Goal: Information Seeking & Learning: Learn about a topic

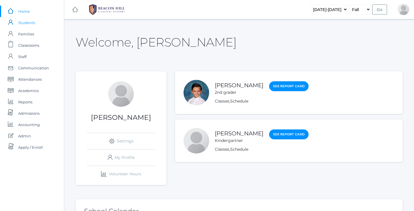
click at [26, 22] on span "Students" at bounding box center [26, 22] width 17 height 11
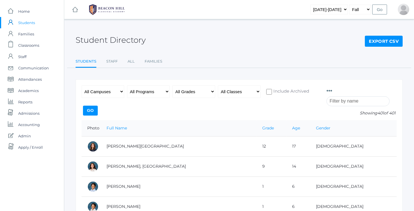
click at [357, 103] on input "search" at bounding box center [357, 102] width 63 height 10
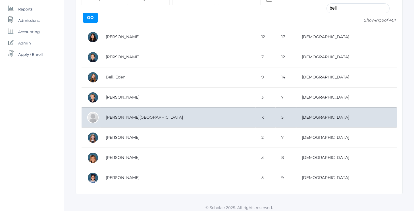
scroll to position [94, 0]
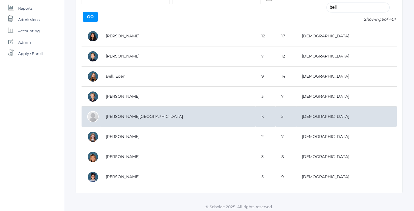
type input "bell"
click at [159, 119] on td "[PERSON_NAME][GEOGRAPHIC_DATA]" at bounding box center [178, 117] width 156 height 20
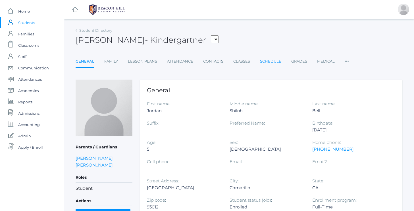
click at [269, 58] on link "Schedule" at bounding box center [270, 61] width 21 height 11
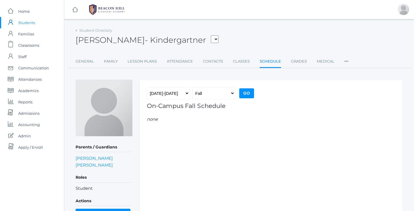
click at [230, 61] on ul "General Family Lesson Plans Attendance Contacts Classes Schedule Grades Medical…" at bounding box center [239, 62] width 327 height 12
click at [238, 61] on link "Classes" at bounding box center [241, 61] width 17 height 11
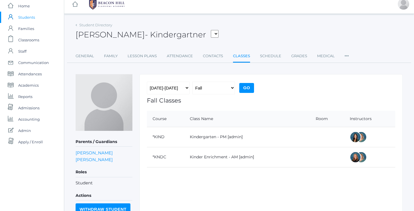
scroll to position [5, 0]
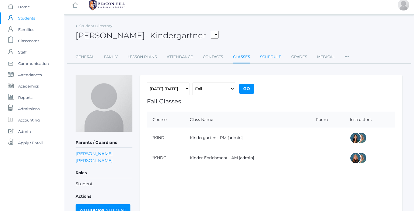
click at [271, 58] on link "Schedule" at bounding box center [270, 56] width 21 height 11
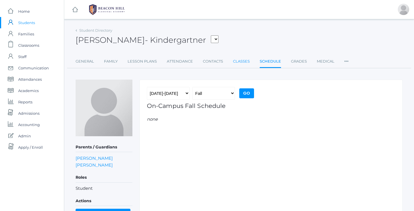
click at [244, 59] on link "Classes" at bounding box center [241, 61] width 17 height 11
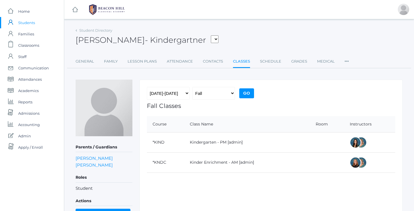
click at [352, 162] on div at bounding box center [354, 162] width 11 height 11
click at [208, 163] on link "Kinder Enrichment - AM" at bounding box center [214, 162] width 48 height 5
click at [274, 66] on link "Schedule" at bounding box center [270, 61] width 21 height 11
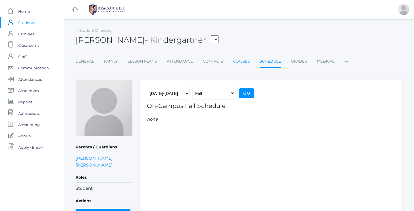
click at [240, 62] on link "Classes" at bounding box center [241, 61] width 17 height 11
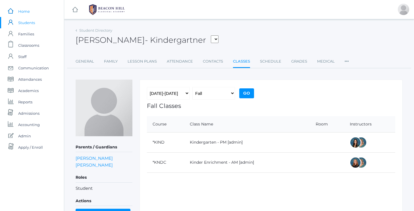
click at [23, 14] on span "Home" at bounding box center [24, 11] width 12 height 11
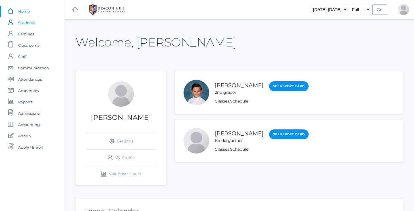
click at [26, 21] on span "Students" at bounding box center [26, 22] width 17 height 11
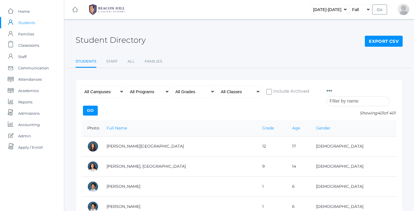
click at [362, 97] on input "search" at bounding box center [357, 102] width 63 height 10
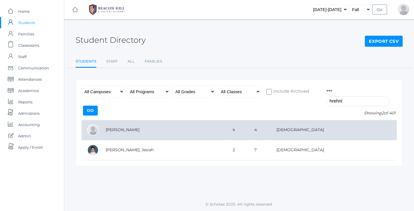
type input "hrehni"
click at [151, 128] on td "[PERSON_NAME]" at bounding box center [163, 130] width 127 height 20
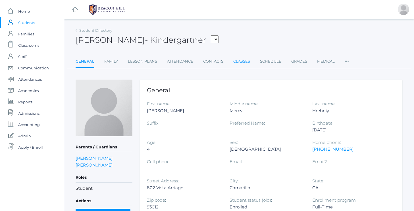
click at [248, 66] on link "Classes" at bounding box center [241, 61] width 17 height 11
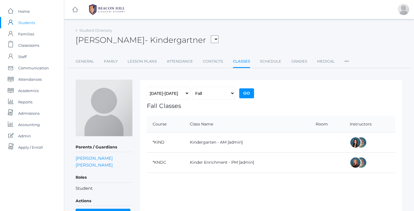
click at [330, 53] on div "Student Directory Hannah Hrehniy - Kindergartner Bair, Charlotte Bell, Jordan B…" at bounding box center [239, 47] width 327 height 42
